Goal: Navigation & Orientation: Find specific page/section

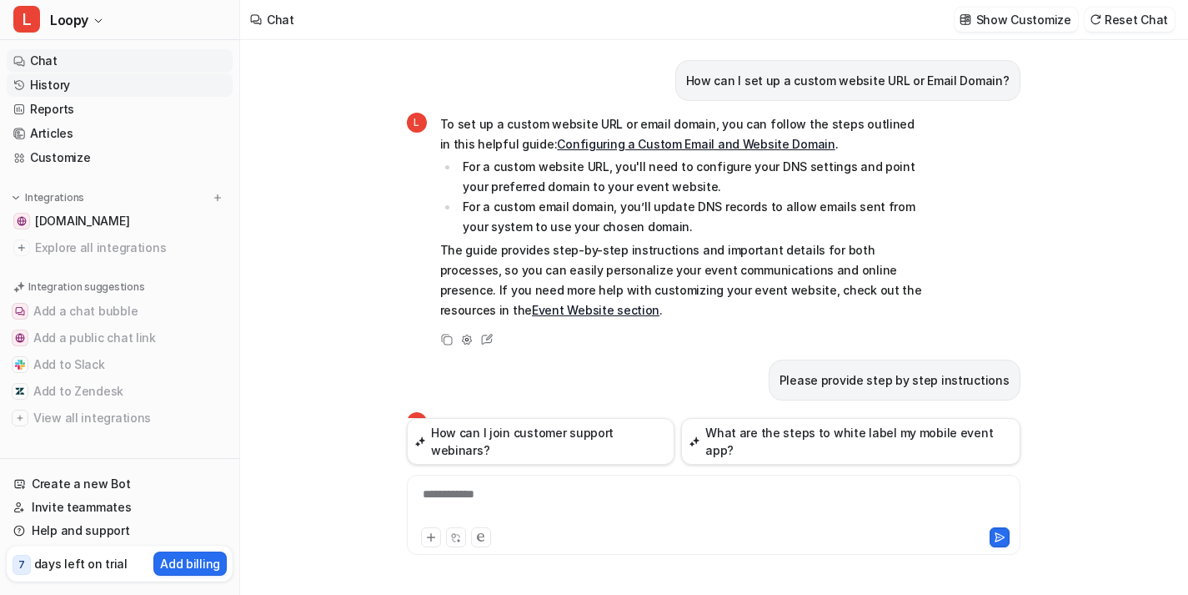
click at [133, 76] on link "History" at bounding box center [120, 84] width 226 height 23
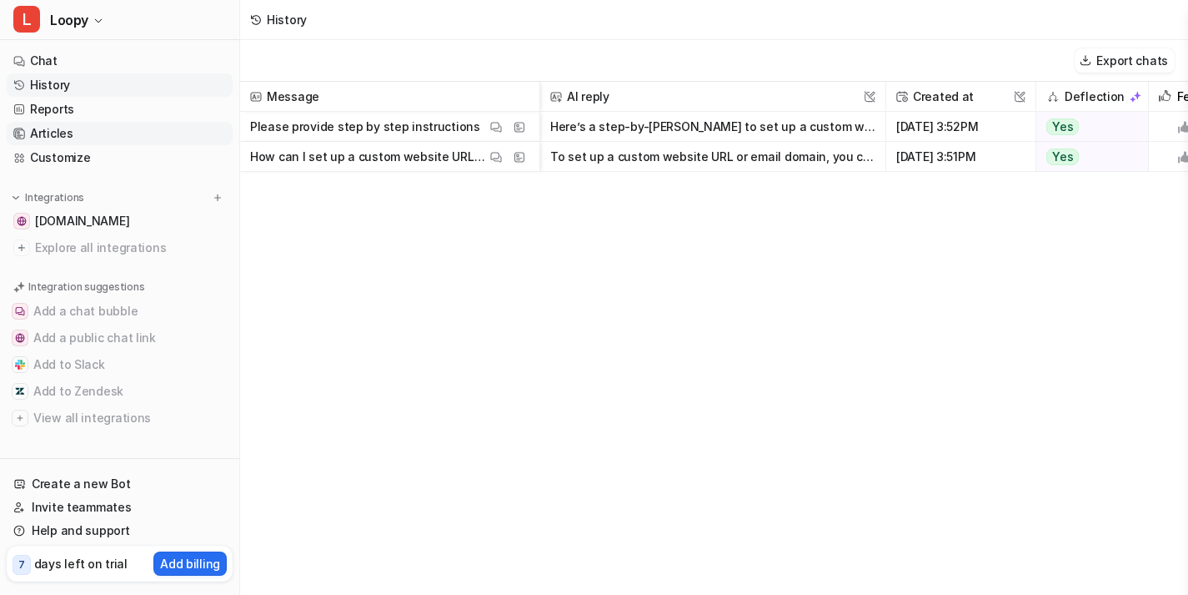
click at [150, 122] on link "Articles" at bounding box center [120, 133] width 226 height 23
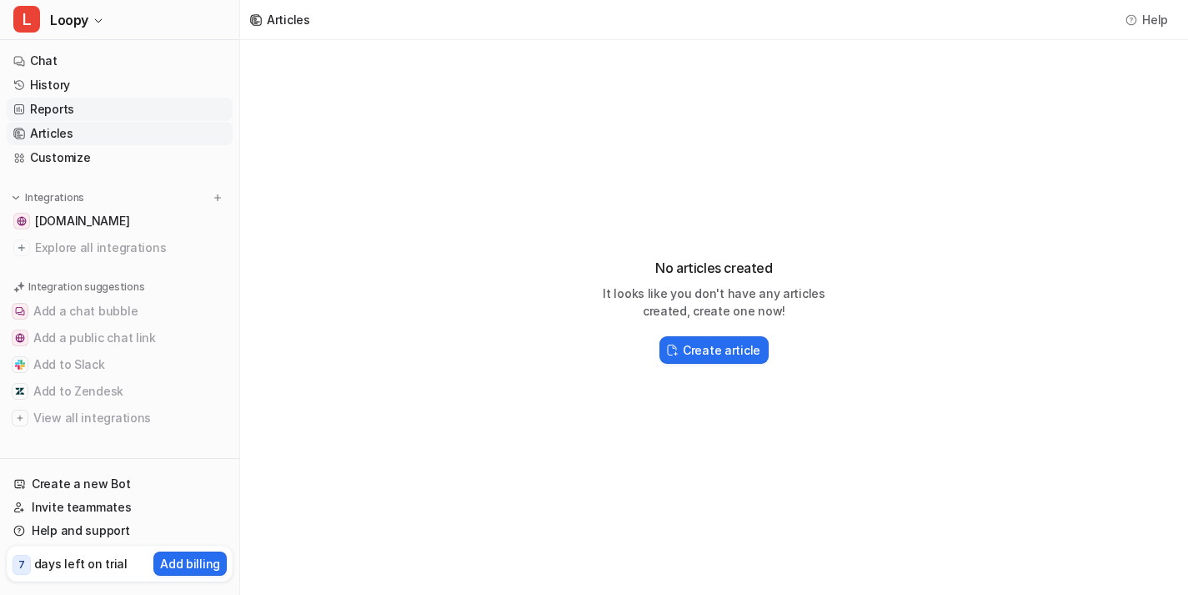
click at [151, 113] on link "Reports" at bounding box center [120, 109] width 226 height 23
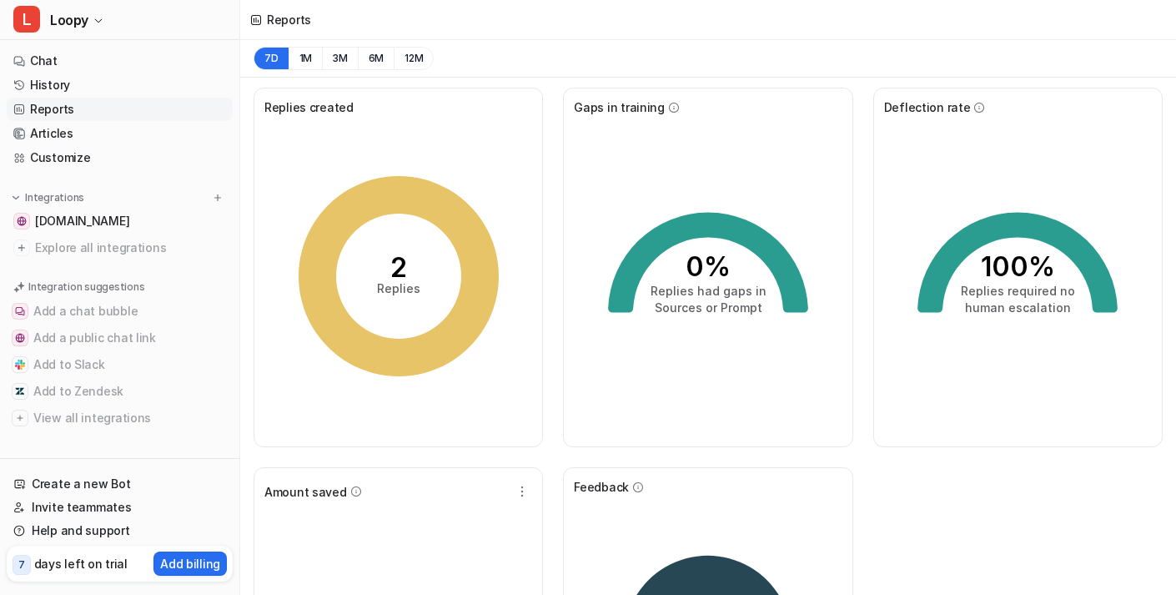
click at [136, 182] on nav "Chat History Reports Articles Customize Integrations [DOMAIN_NAME] Explore all …" at bounding box center [119, 250] width 239 height 415
click at [131, 155] on link "Customize" at bounding box center [120, 157] width 226 height 23
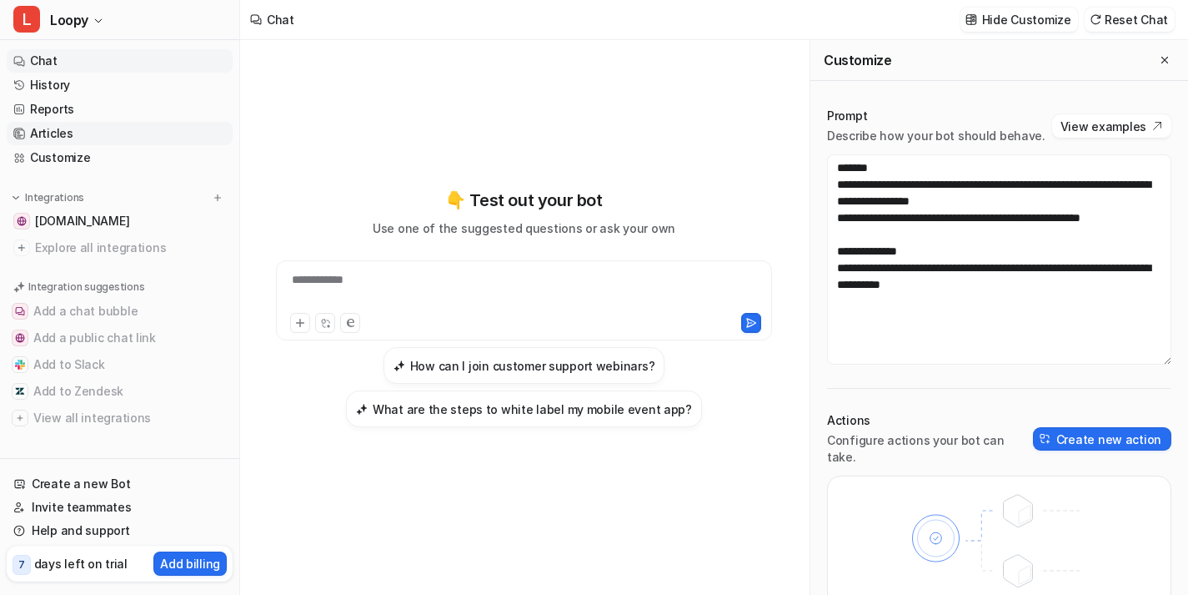
click at [139, 131] on link "Articles" at bounding box center [120, 133] width 226 height 23
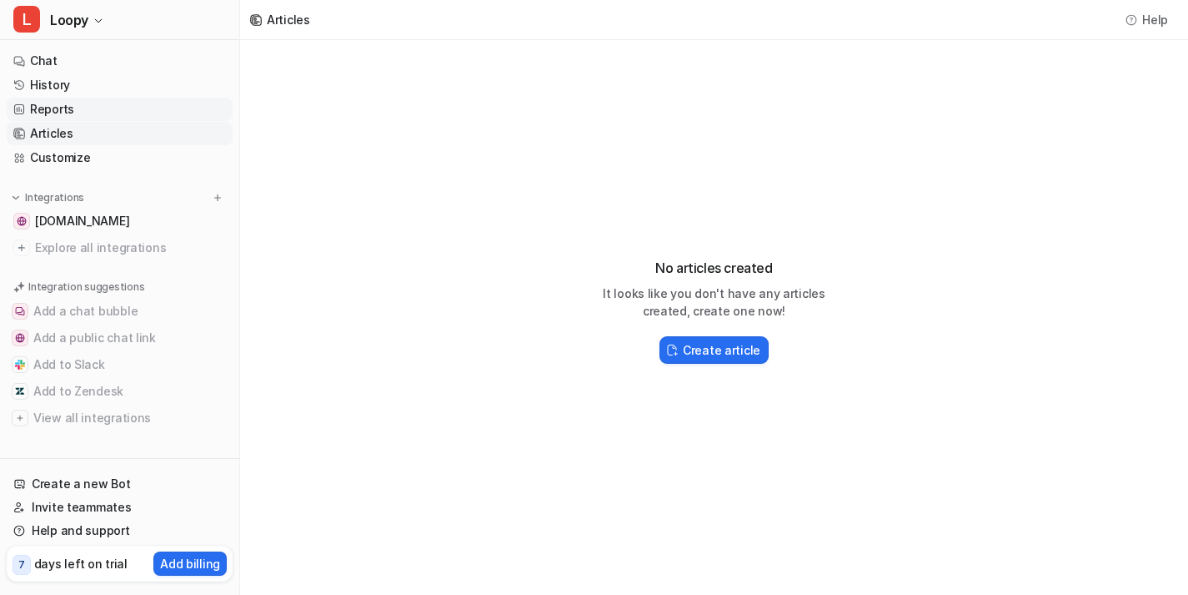
click at [108, 98] on link "Reports" at bounding box center [120, 109] width 226 height 23
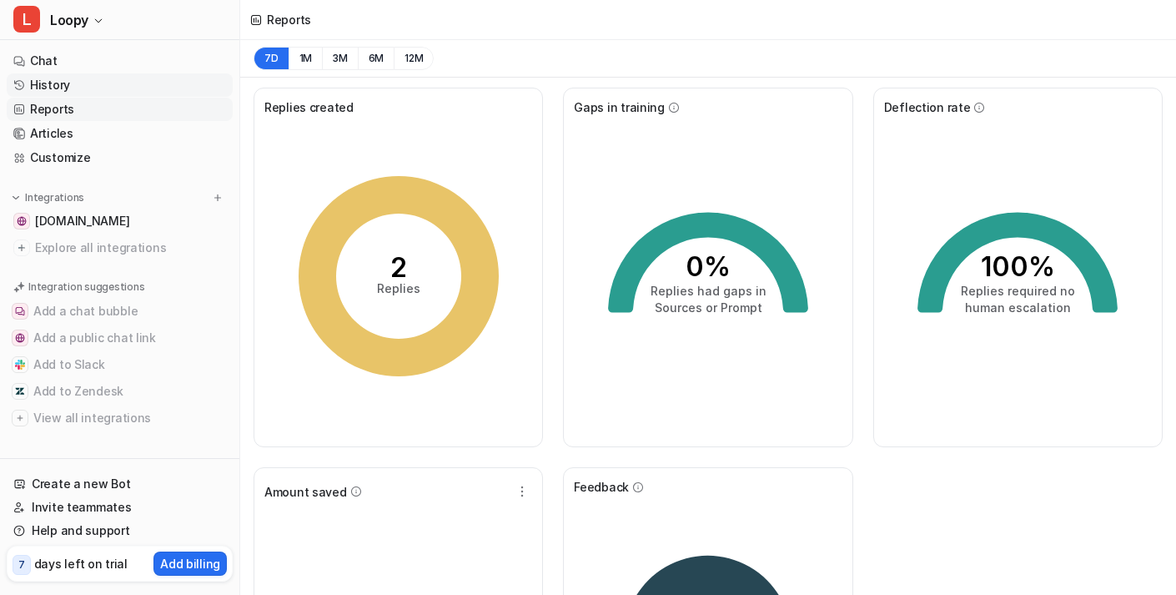
click at [82, 73] on link "History" at bounding box center [120, 84] width 226 height 23
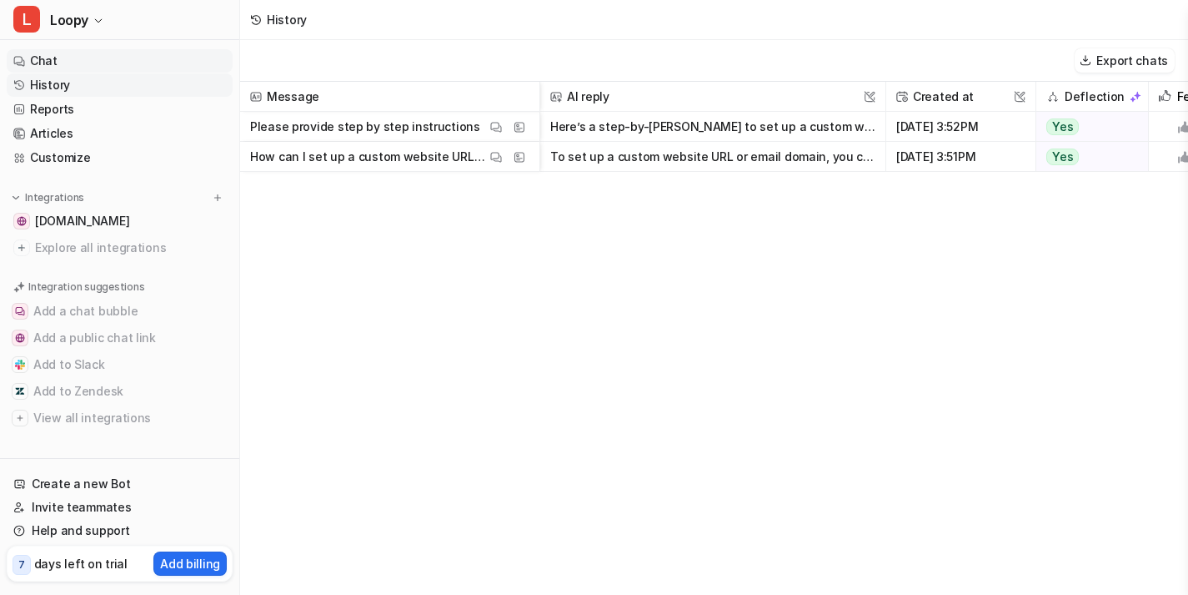
click at [75, 63] on link "Chat" at bounding box center [120, 60] width 226 height 23
